Goal: Task Accomplishment & Management: Complete application form

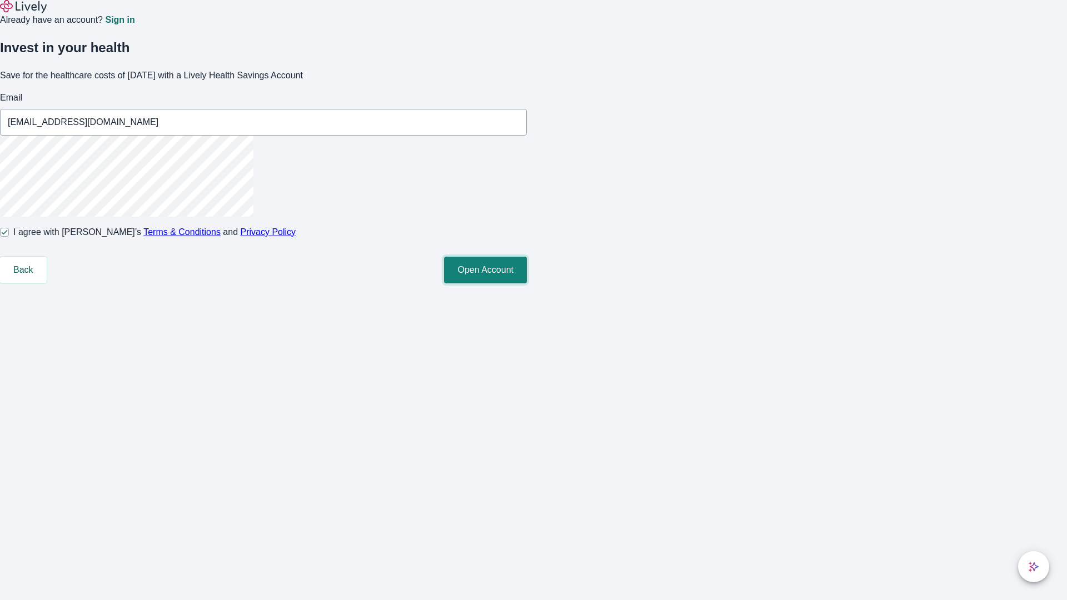
click at [527, 283] on button "Open Account" at bounding box center [485, 270] width 83 height 27
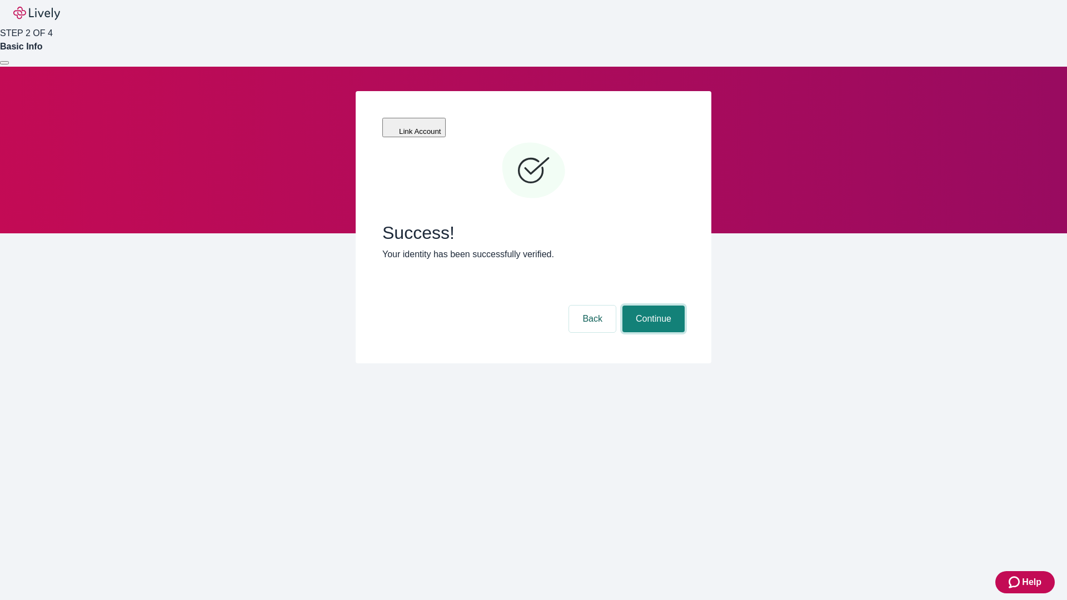
click at [652, 306] on button "Continue" at bounding box center [653, 319] width 62 height 27
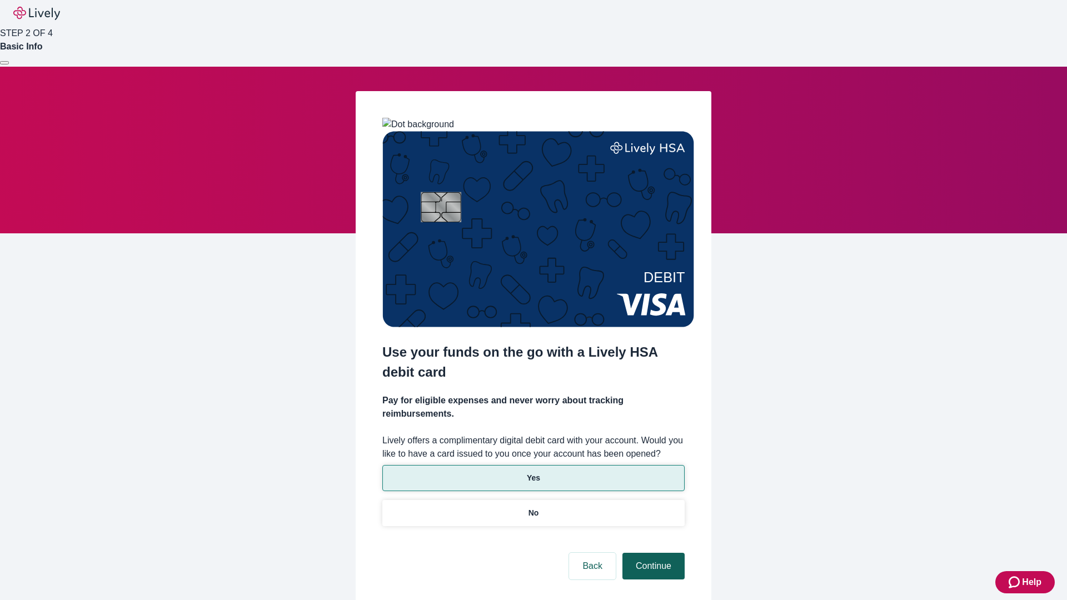
click at [533, 472] on p "Yes" at bounding box center [533, 478] width 13 height 12
click at [652, 553] on button "Continue" at bounding box center [653, 566] width 62 height 27
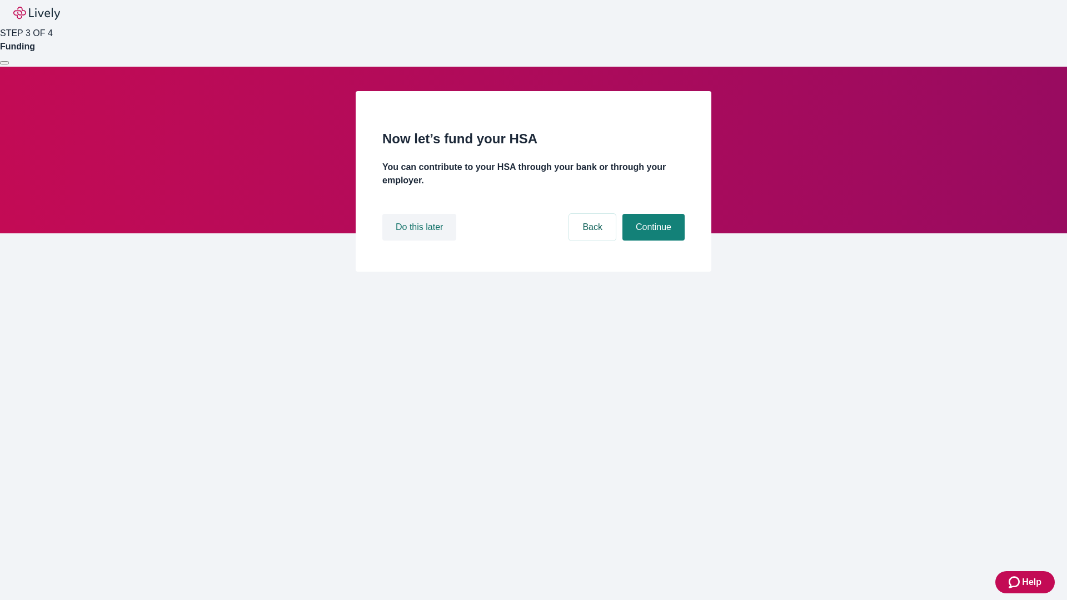
click at [421, 241] on button "Do this later" at bounding box center [419, 227] width 74 height 27
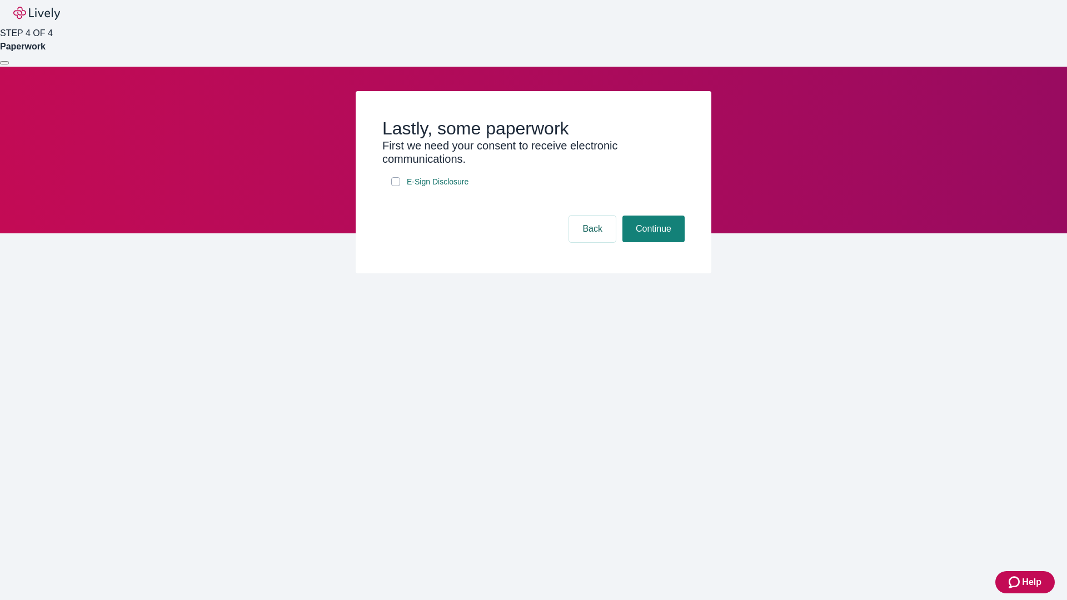
click at [396, 186] on input "E-Sign Disclosure" at bounding box center [395, 181] width 9 height 9
checkbox input "true"
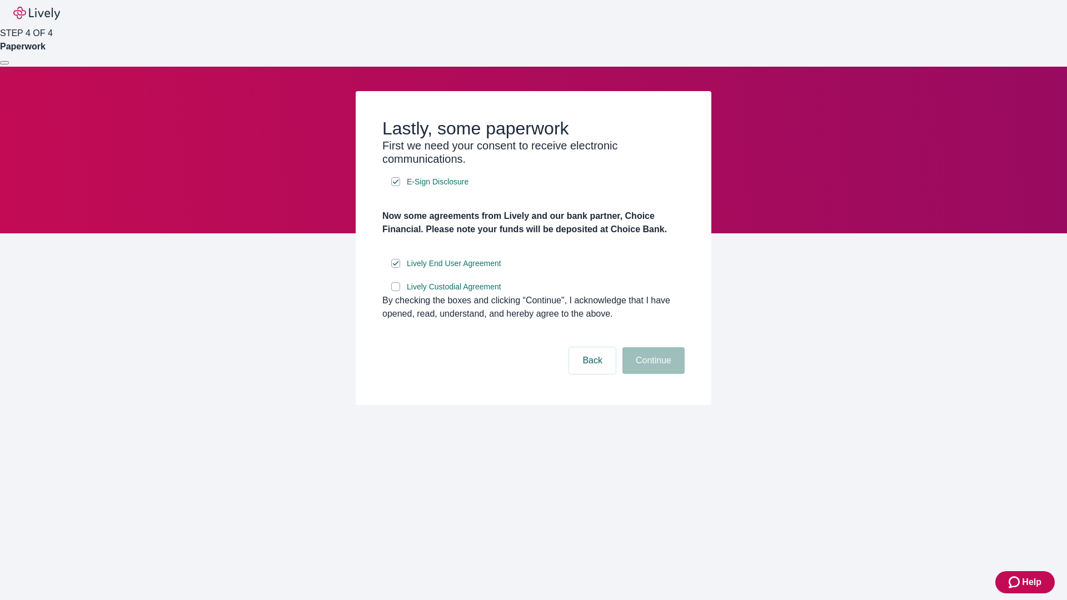
click at [396, 291] on input "Lively Custodial Agreement" at bounding box center [395, 286] width 9 height 9
checkbox input "true"
click at [652, 374] on button "Continue" at bounding box center [653, 360] width 62 height 27
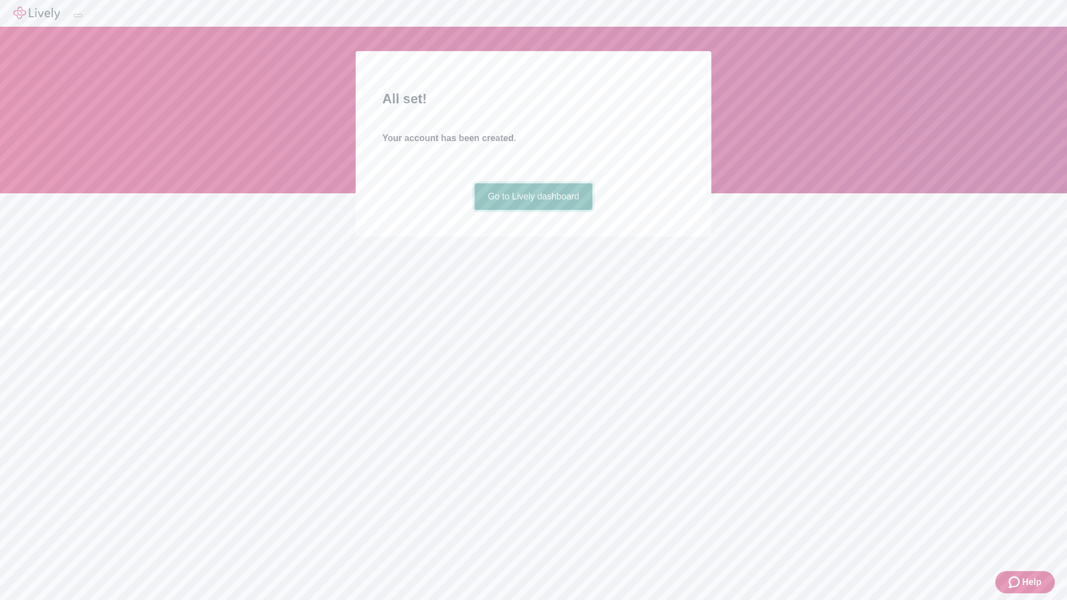
click at [533, 210] on link "Go to Lively dashboard" at bounding box center [534, 196] width 118 height 27
